Goal: Task Accomplishment & Management: Complete application form

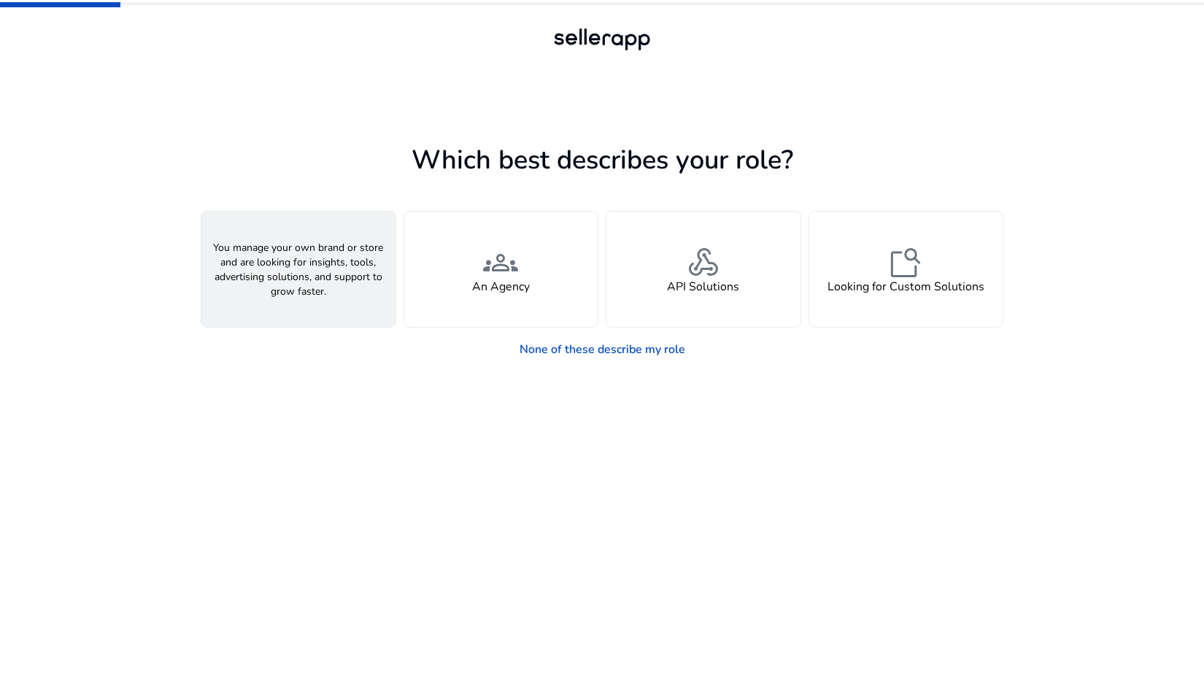
click at [322, 300] on div "person A Seller" at bounding box center [298, 269] width 194 height 115
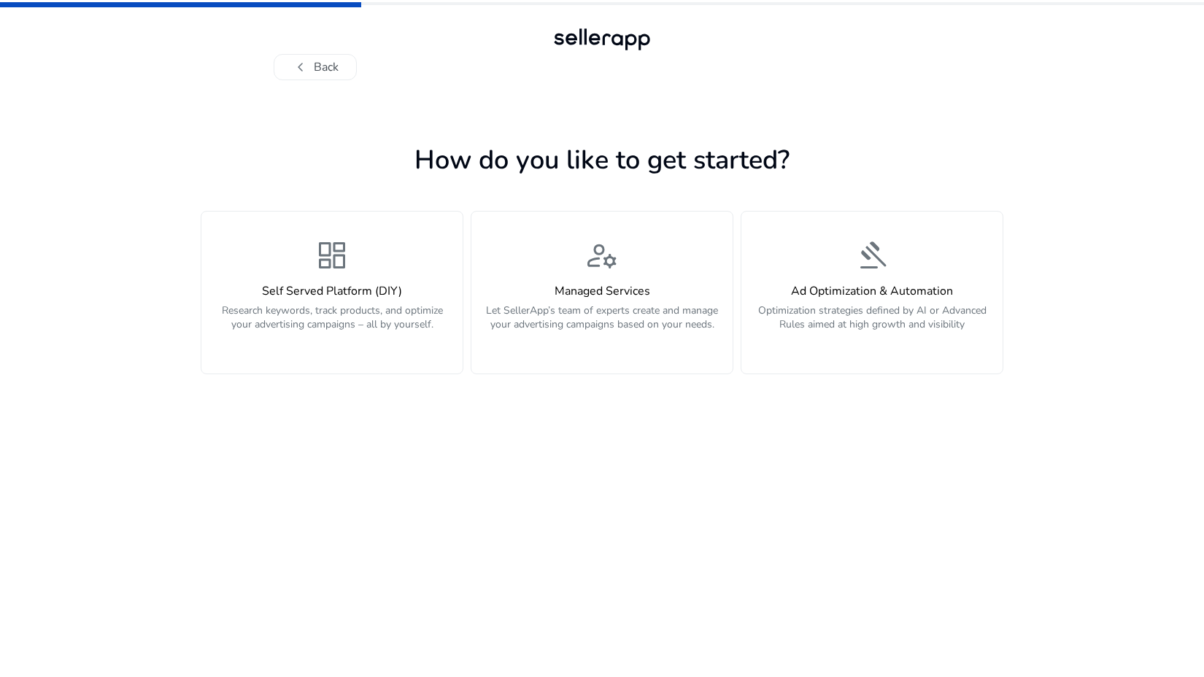
click at [362, 380] on app-personalize "How do you like to get started? dashboard Self Served Platform (DIY) Research k…" at bounding box center [602, 408] width 802 height 538
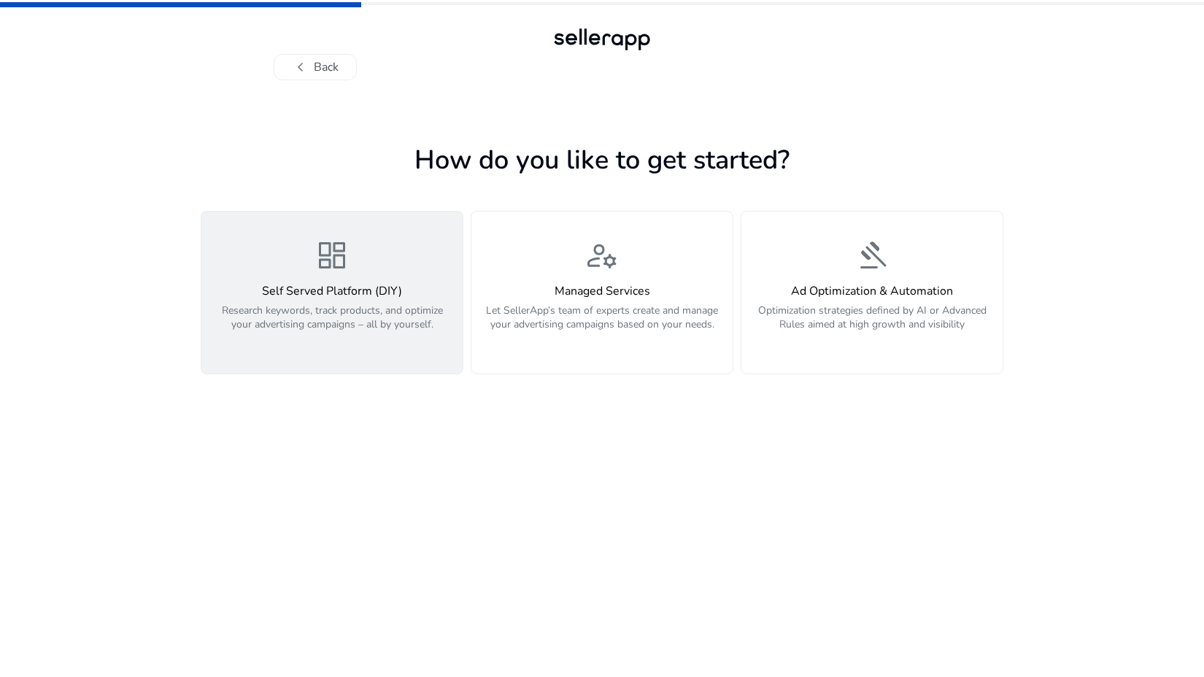
click at [355, 338] on p "Research keywords, track products, and optimize your advertising campaigns – al…" at bounding box center [332, 325] width 244 height 44
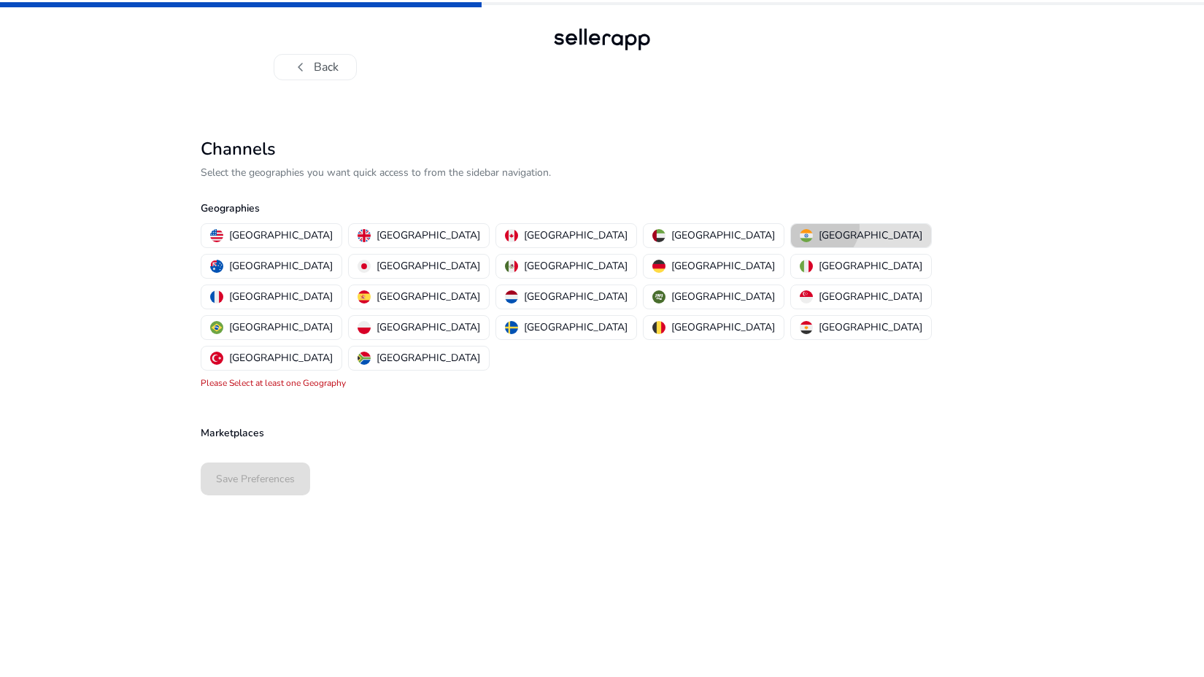
click at [791, 227] on button "[GEOGRAPHIC_DATA]" at bounding box center [861, 235] width 140 height 23
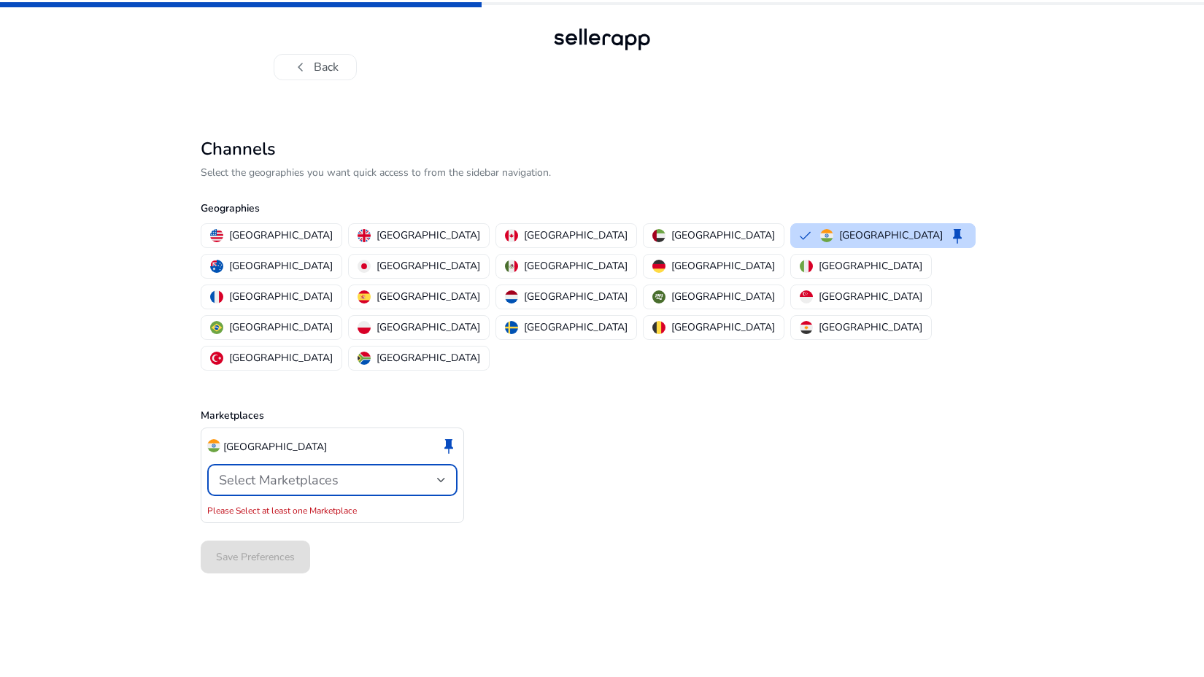
click at [436, 472] on div "Select Marketplaces" at bounding box center [328, 480] width 218 height 16
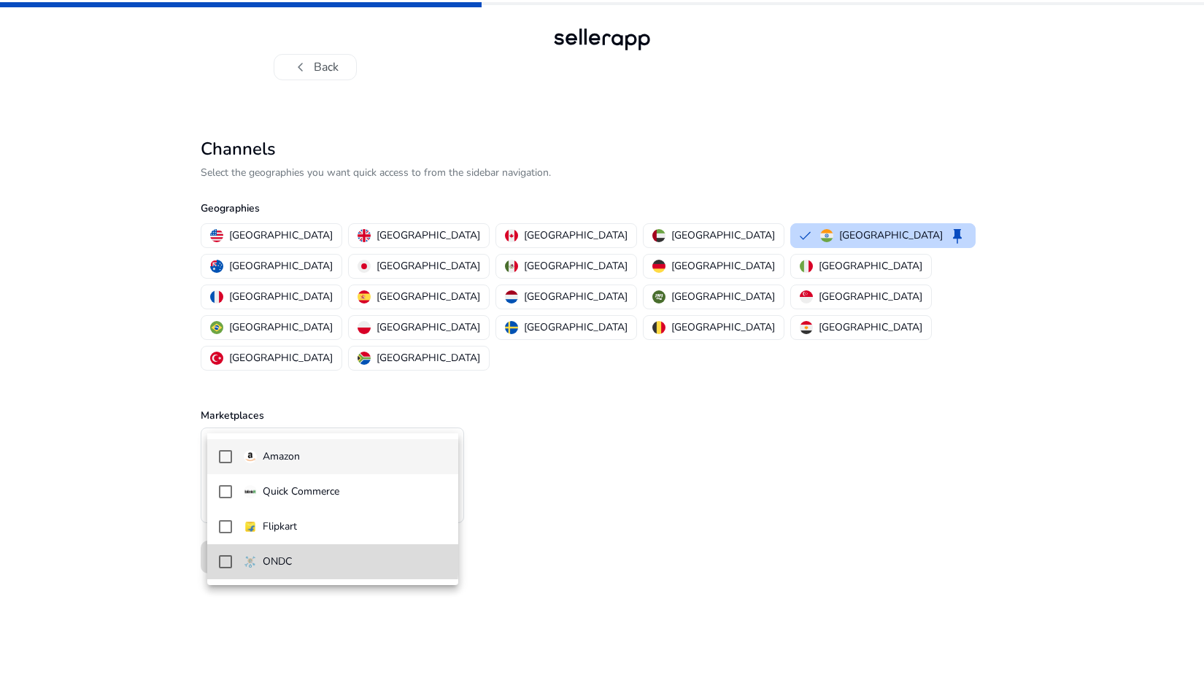
click at [233, 557] on mat-option "ONDC" at bounding box center [332, 561] width 251 height 35
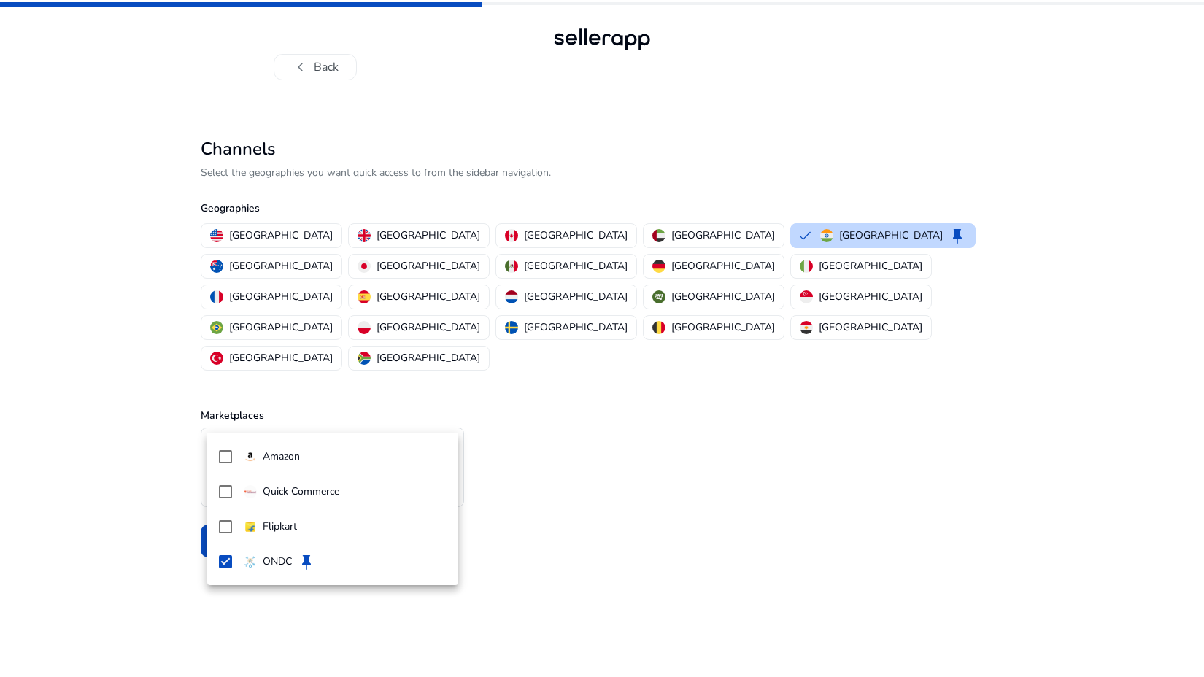
click at [645, 552] on div at bounding box center [602, 338] width 1204 height 677
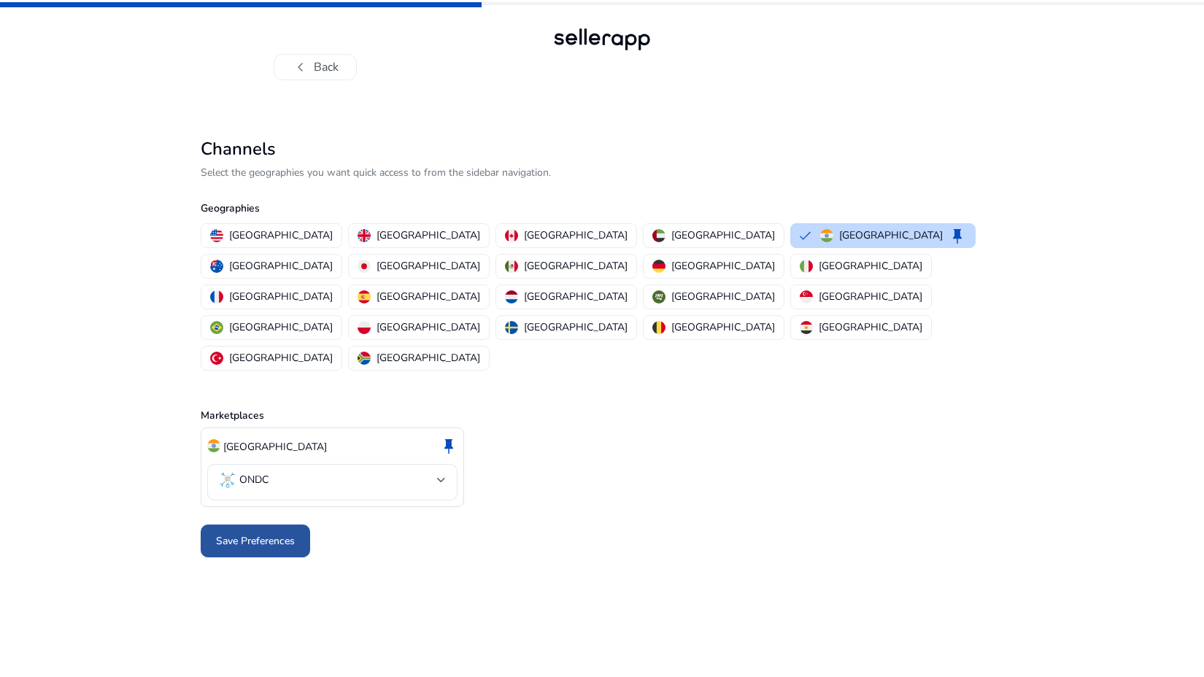
click at [303, 524] on span at bounding box center [255, 541] width 109 height 35
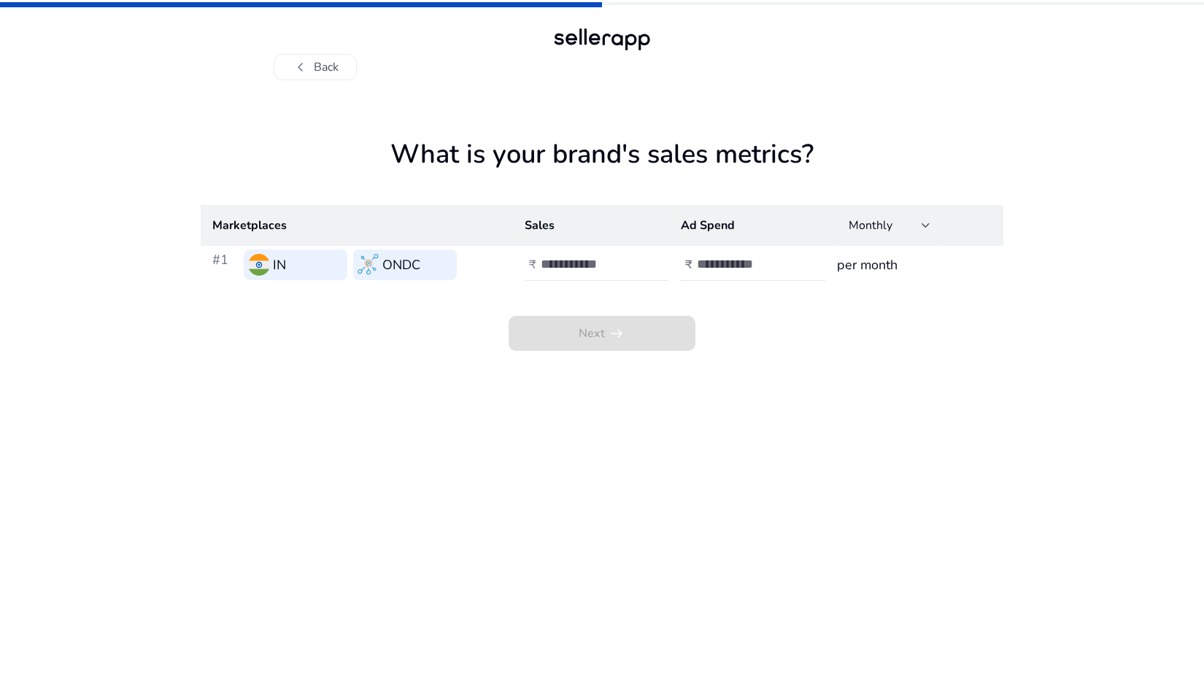
click at [569, 271] on input "number" at bounding box center [590, 264] width 98 height 16
click at [633, 260] on input "*" at bounding box center [590, 264] width 98 height 16
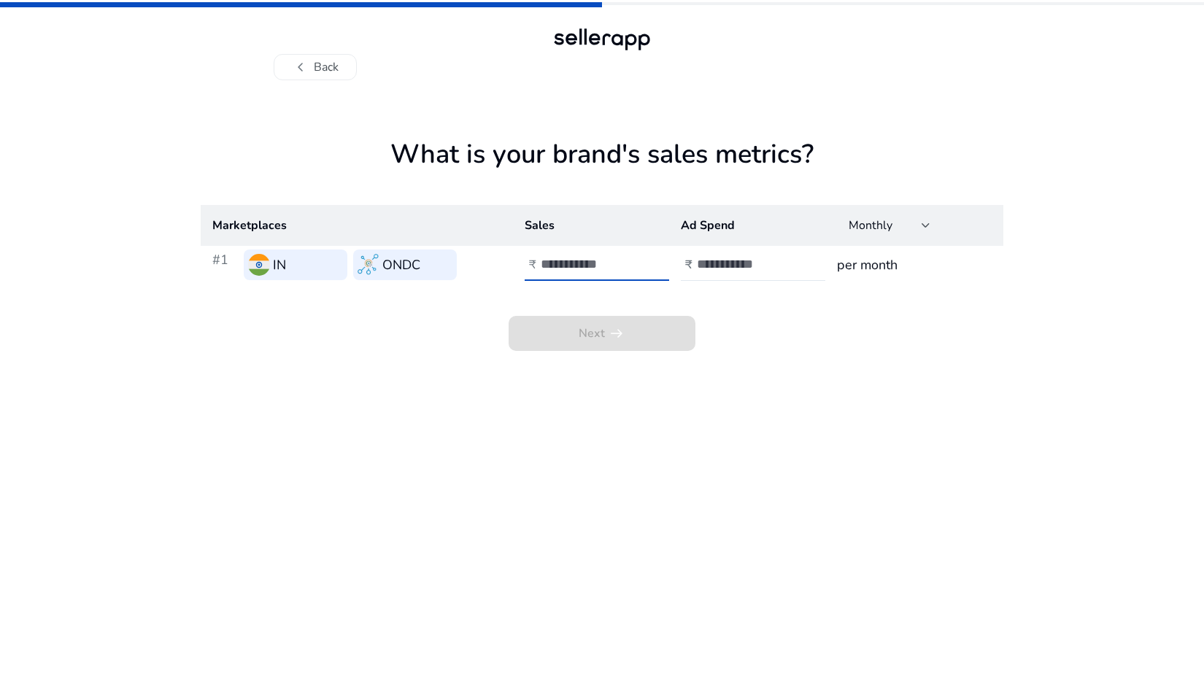
click at [632, 260] on input "**" at bounding box center [590, 264] width 98 height 16
type input "*"
type input "******"
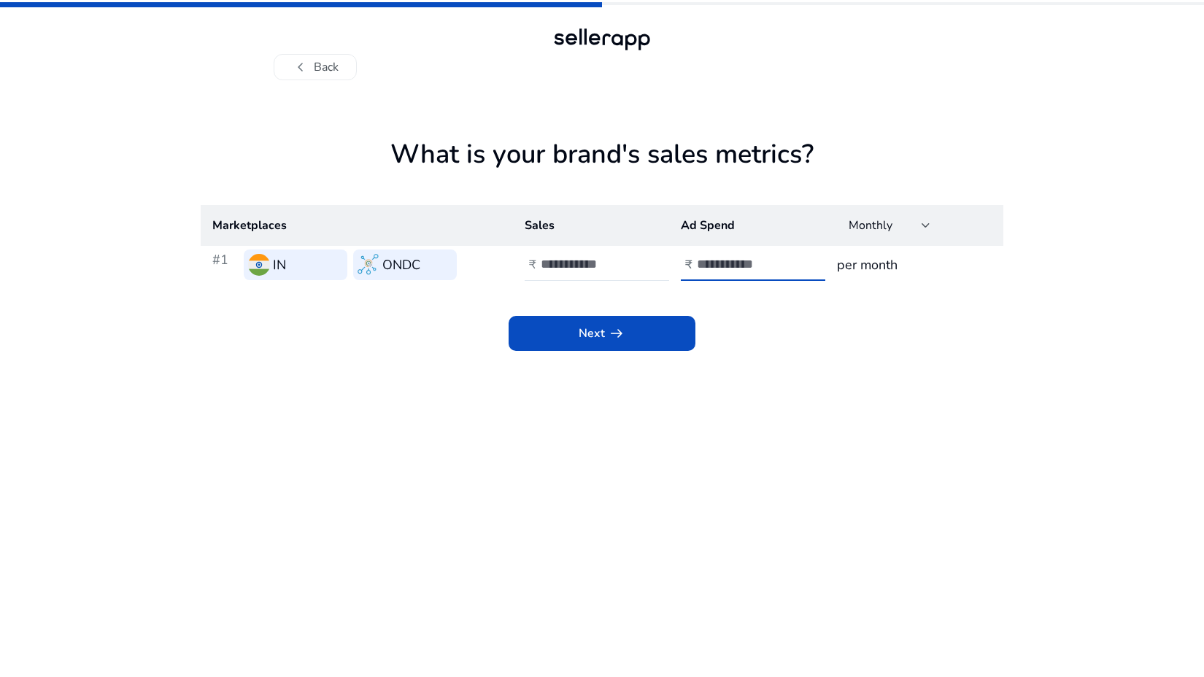
type input "*"
click at [789, 263] on input "*" at bounding box center [746, 264] width 98 height 16
type input "****"
click at [608, 329] on span "arrow_right_alt" at bounding box center [617, 334] width 18 height 18
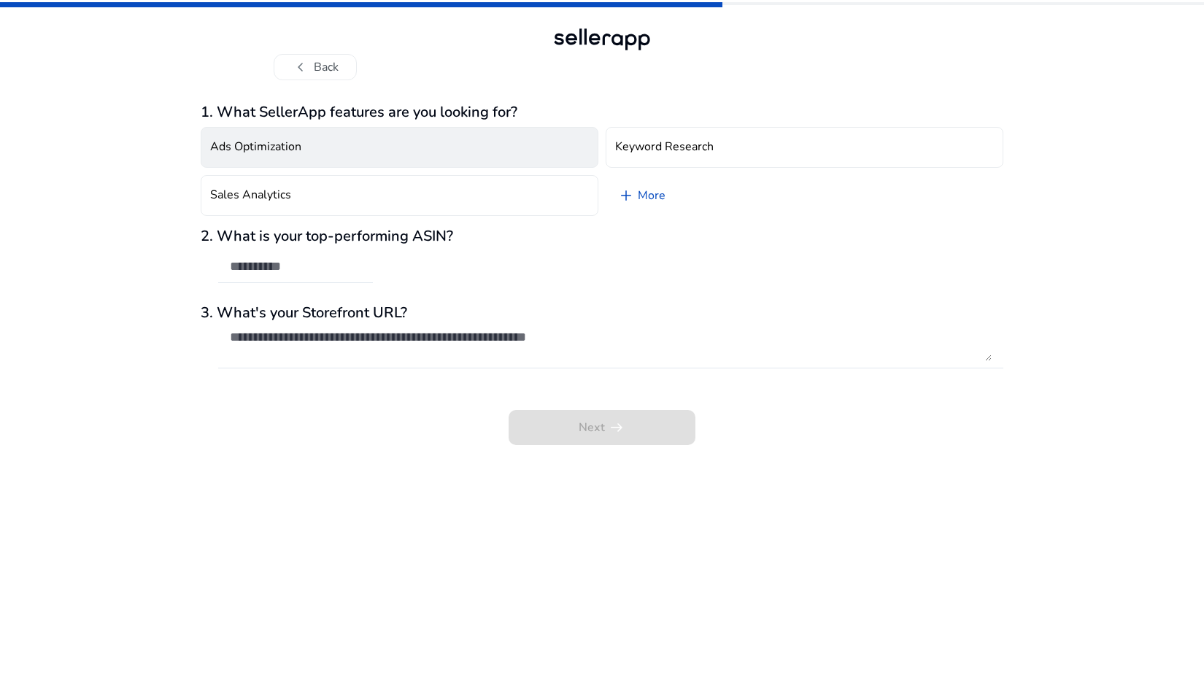
click at [361, 147] on button "Ads Optimization" at bounding box center [400, 147] width 398 height 41
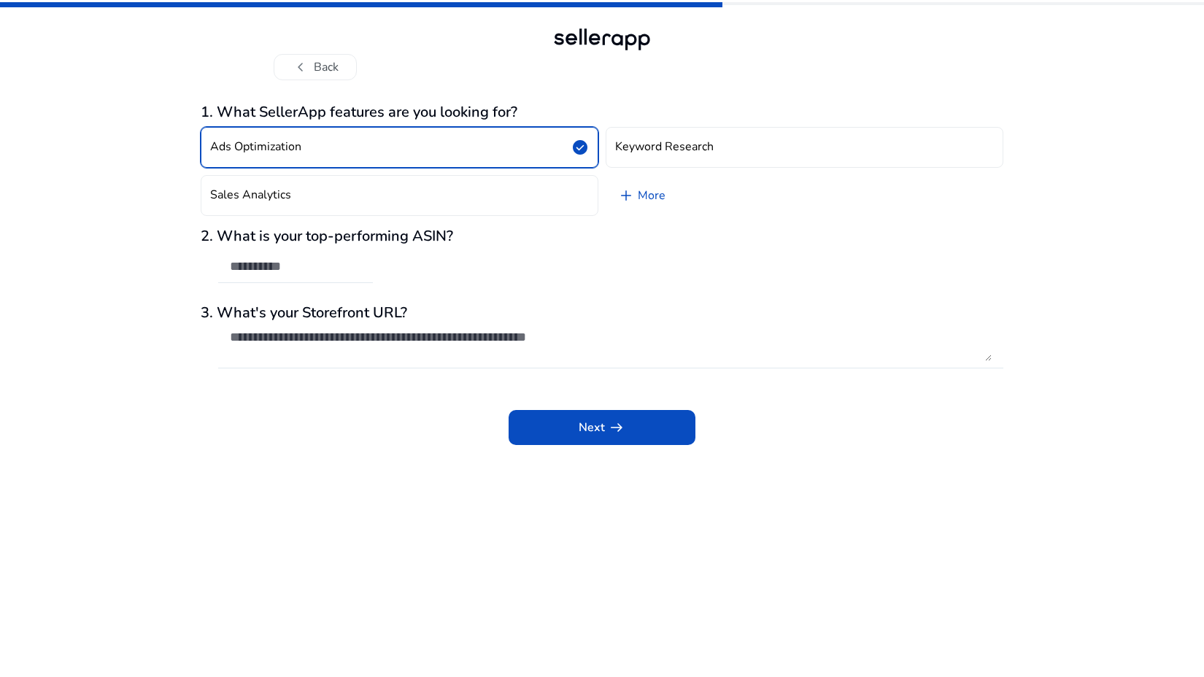
click at [361, 147] on button "Ads Optimization check_circle" at bounding box center [400, 147] width 398 height 41
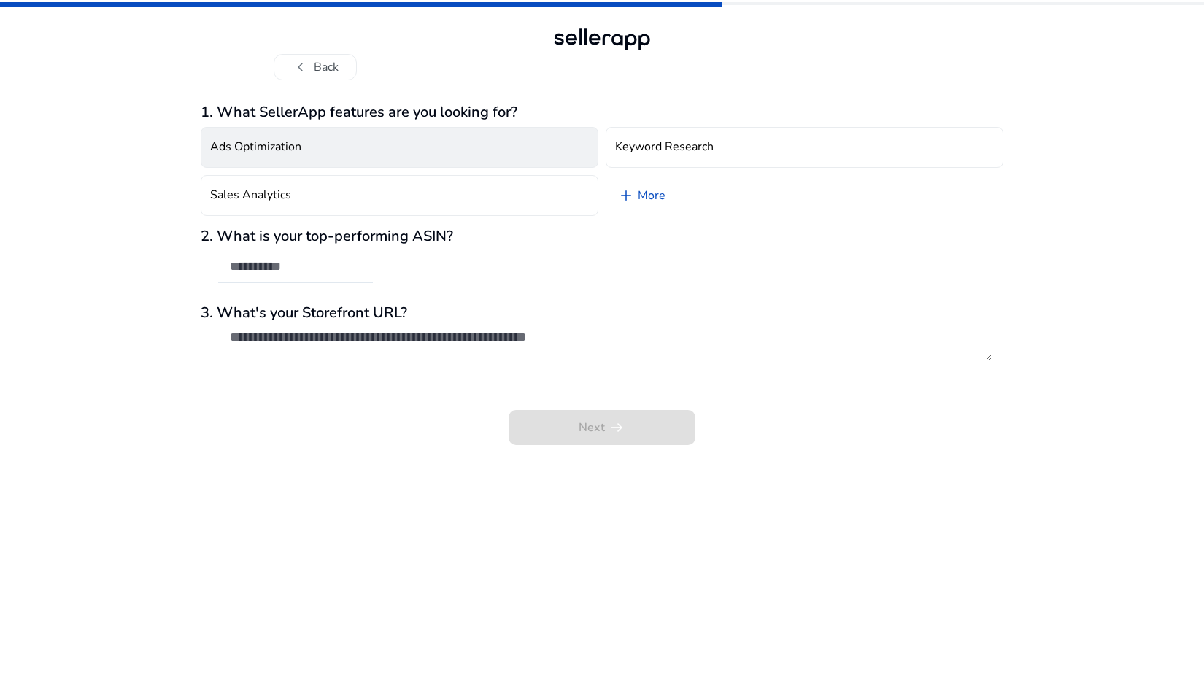
click at [361, 147] on button "Ads Optimization" at bounding box center [400, 147] width 398 height 41
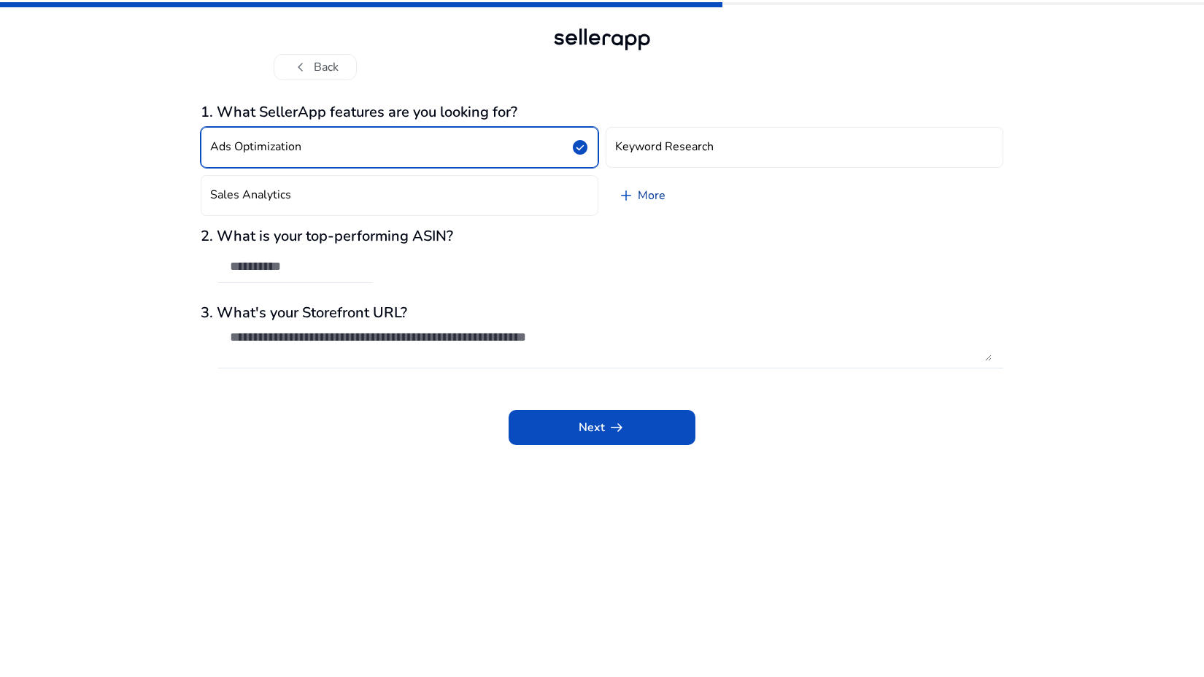
click at [626, 194] on span "add" at bounding box center [626, 196] width 18 height 18
